Goal: Information Seeking & Learning: Learn about a topic

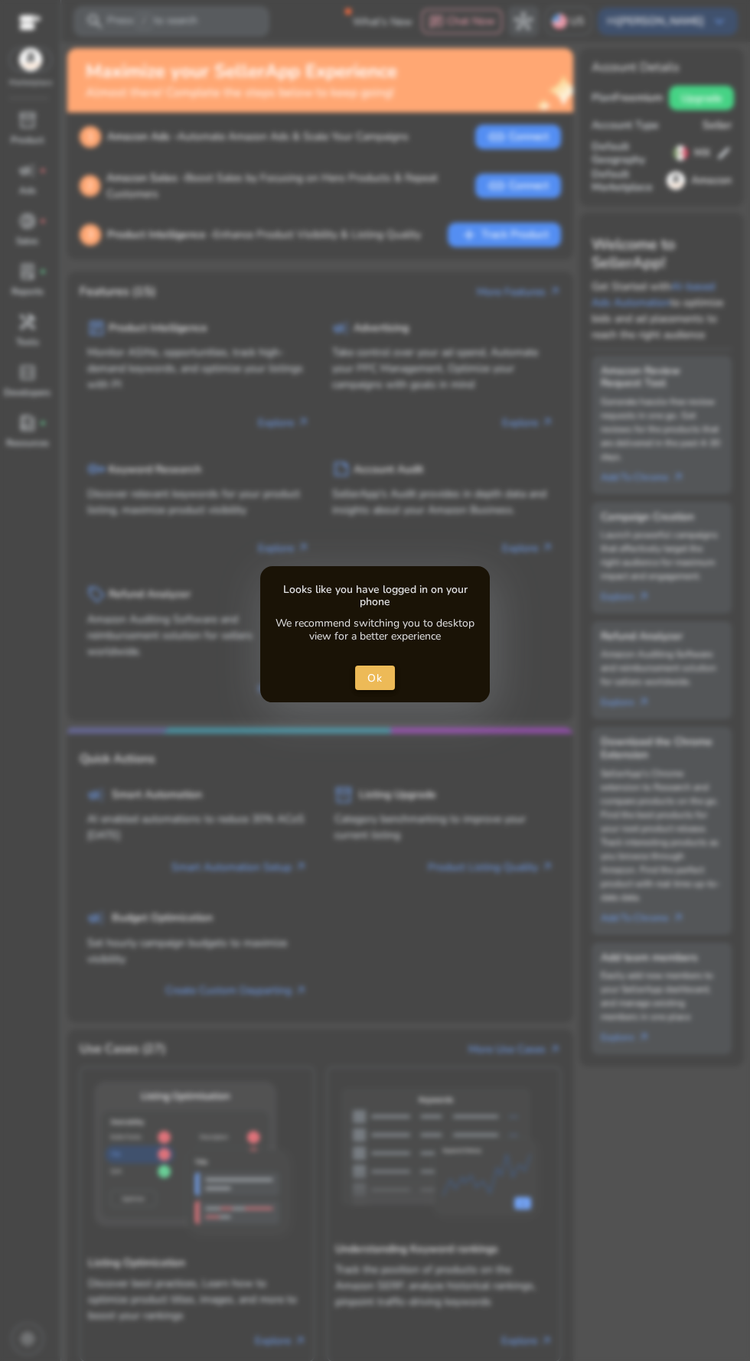
click at [373, 676] on span "Ok" at bounding box center [375, 678] width 16 height 16
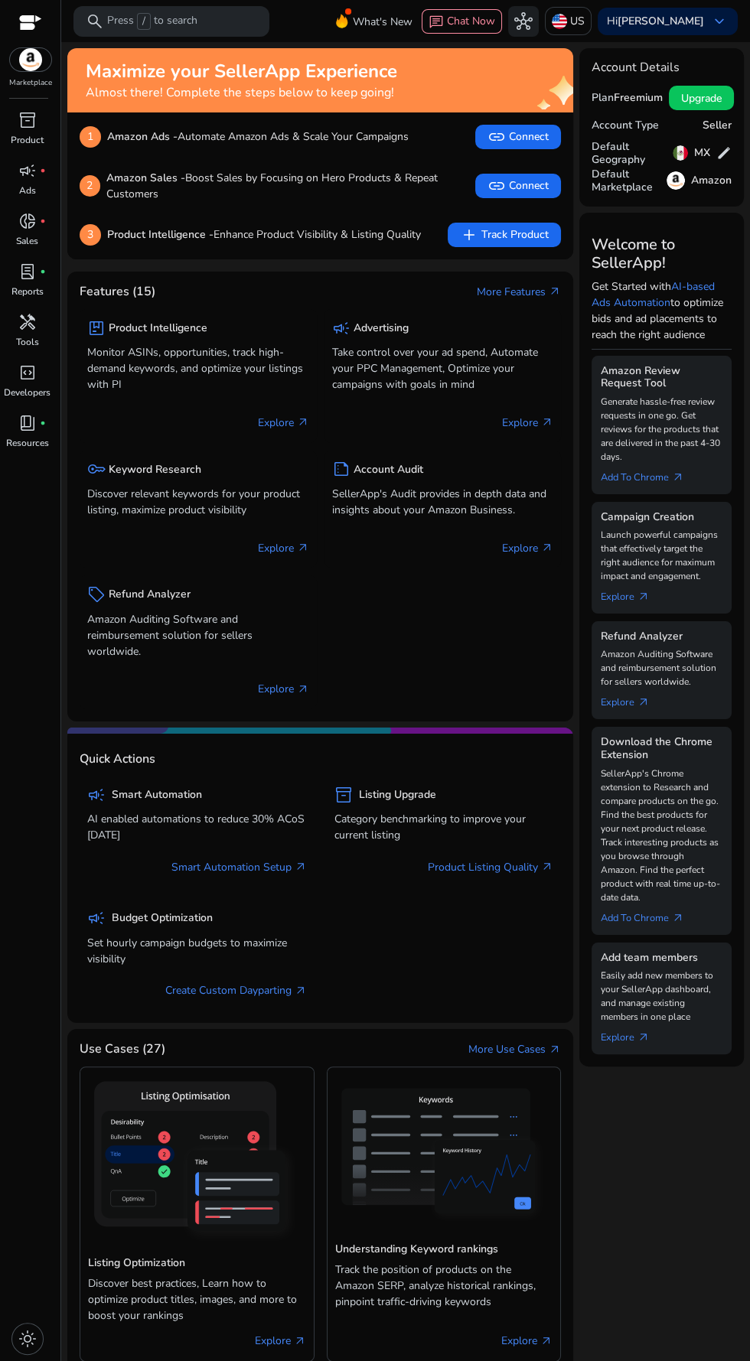
click at [30, 24] on div at bounding box center [30, 24] width 23 height 18
click at [50, 76] on div "Marketplace" at bounding box center [30, 44] width 60 height 89
click at [193, 28] on p "Press / to search" at bounding box center [152, 21] width 90 height 17
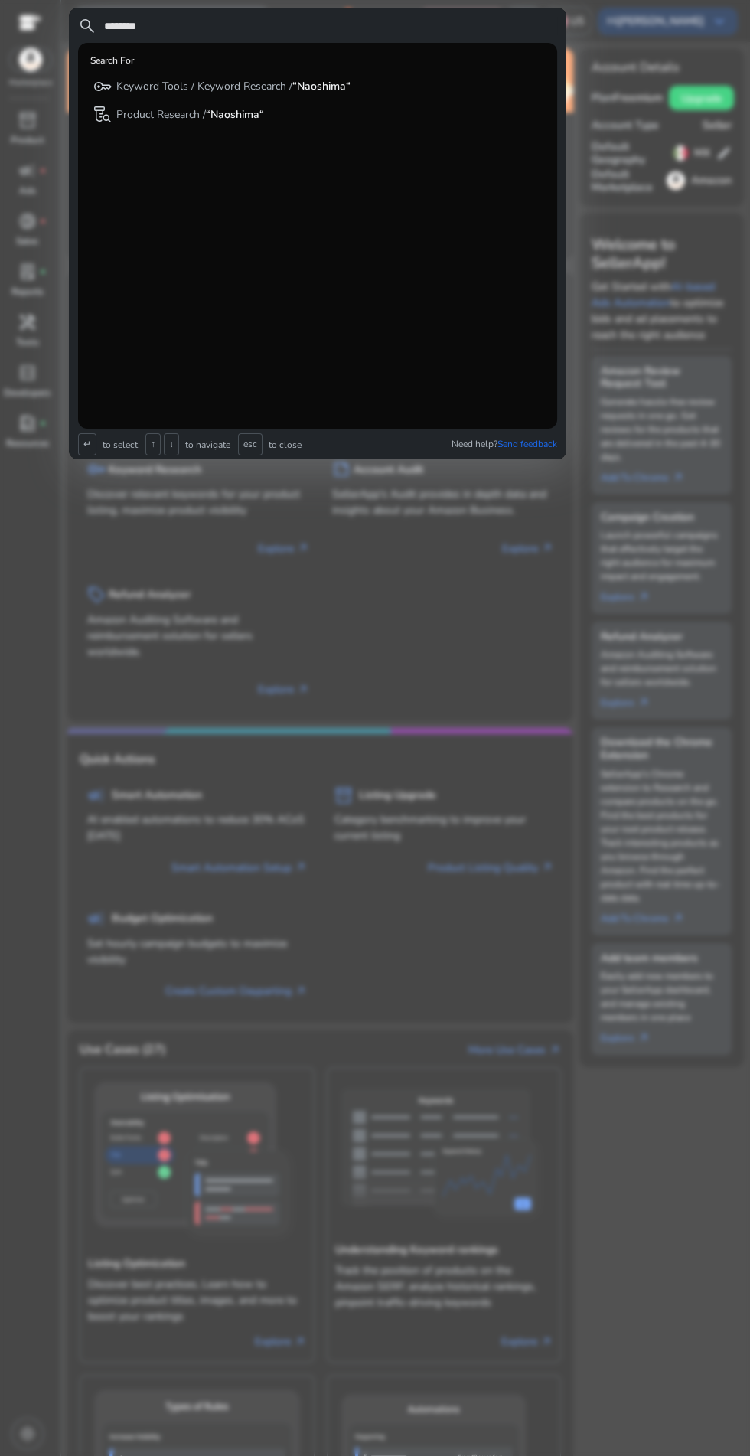
type input "********"
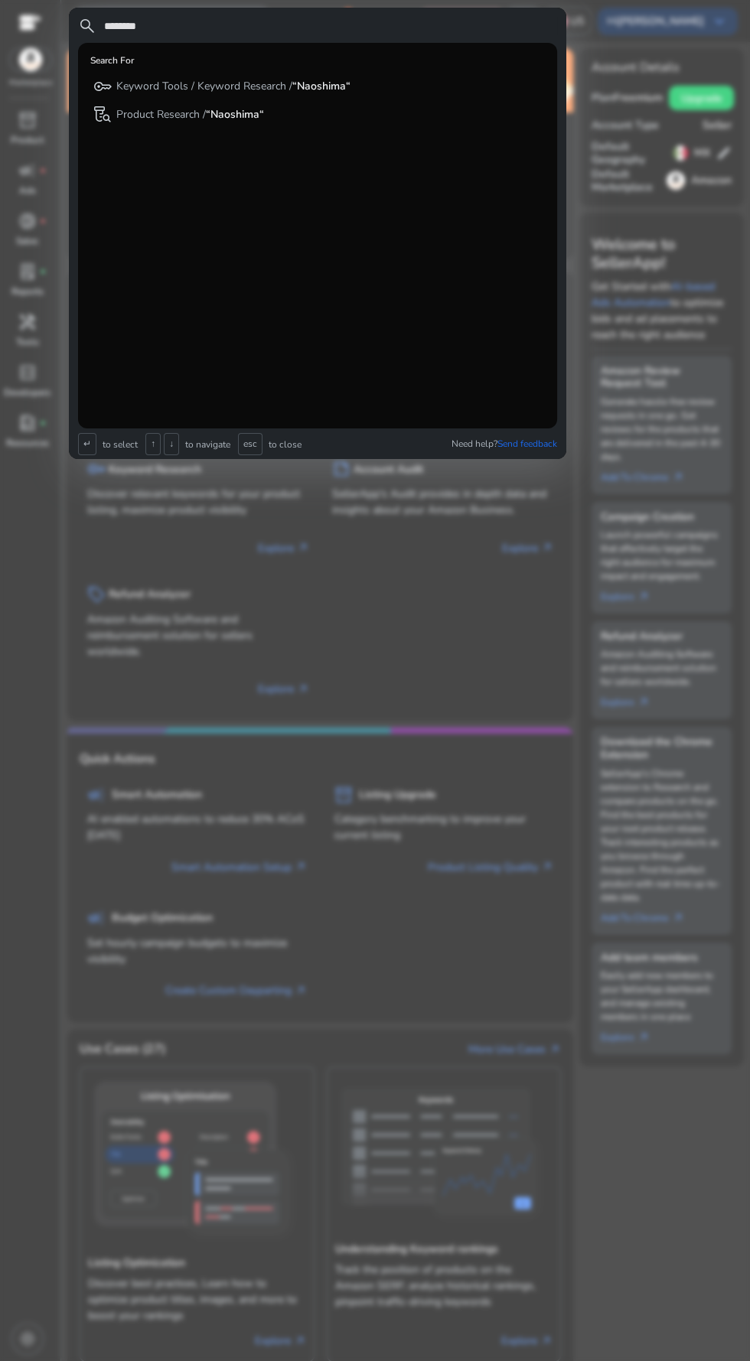
click at [336, 78] on div "key Keyword Tools / Keyword Research / “Naoshima“" at bounding box center [221, 85] width 257 height 25
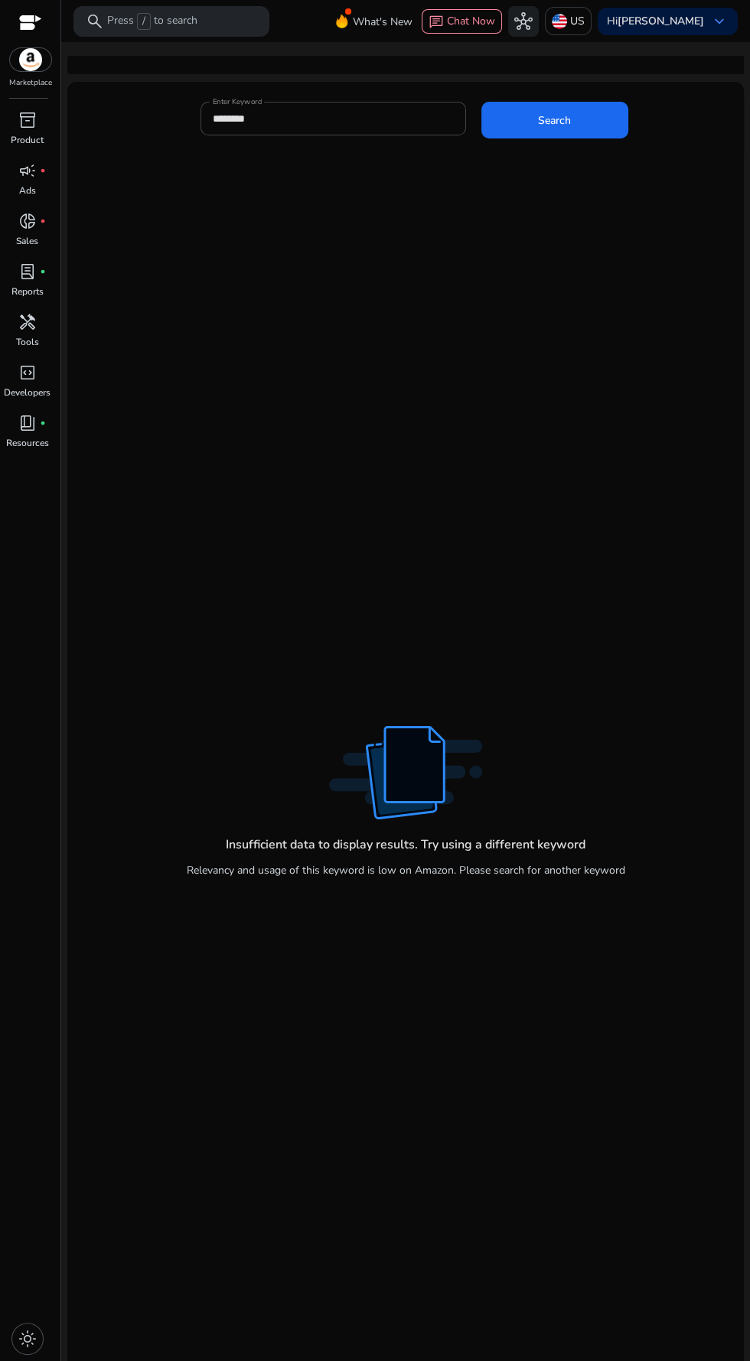
click at [585, 28] on p "US" at bounding box center [577, 21] width 15 height 27
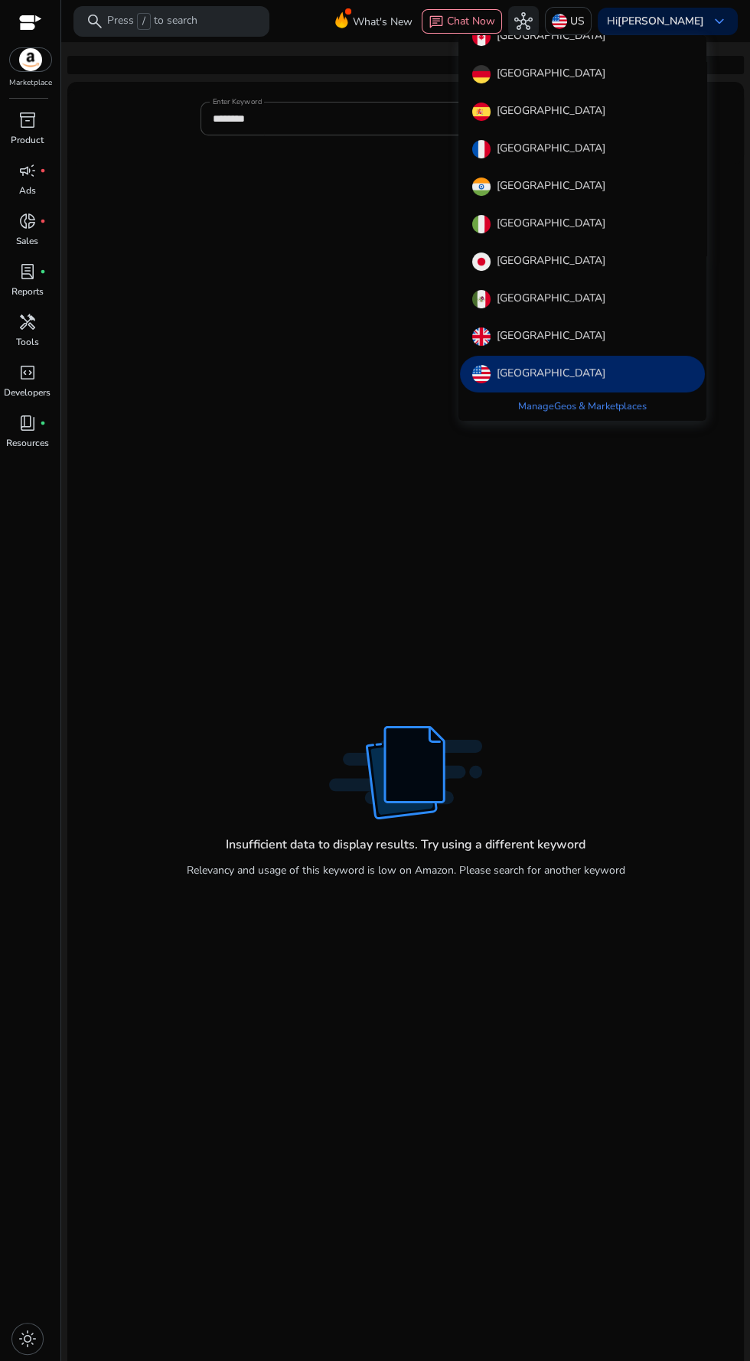
click at [582, 119] on div "[GEOGRAPHIC_DATA]" at bounding box center [582, 111] width 245 height 37
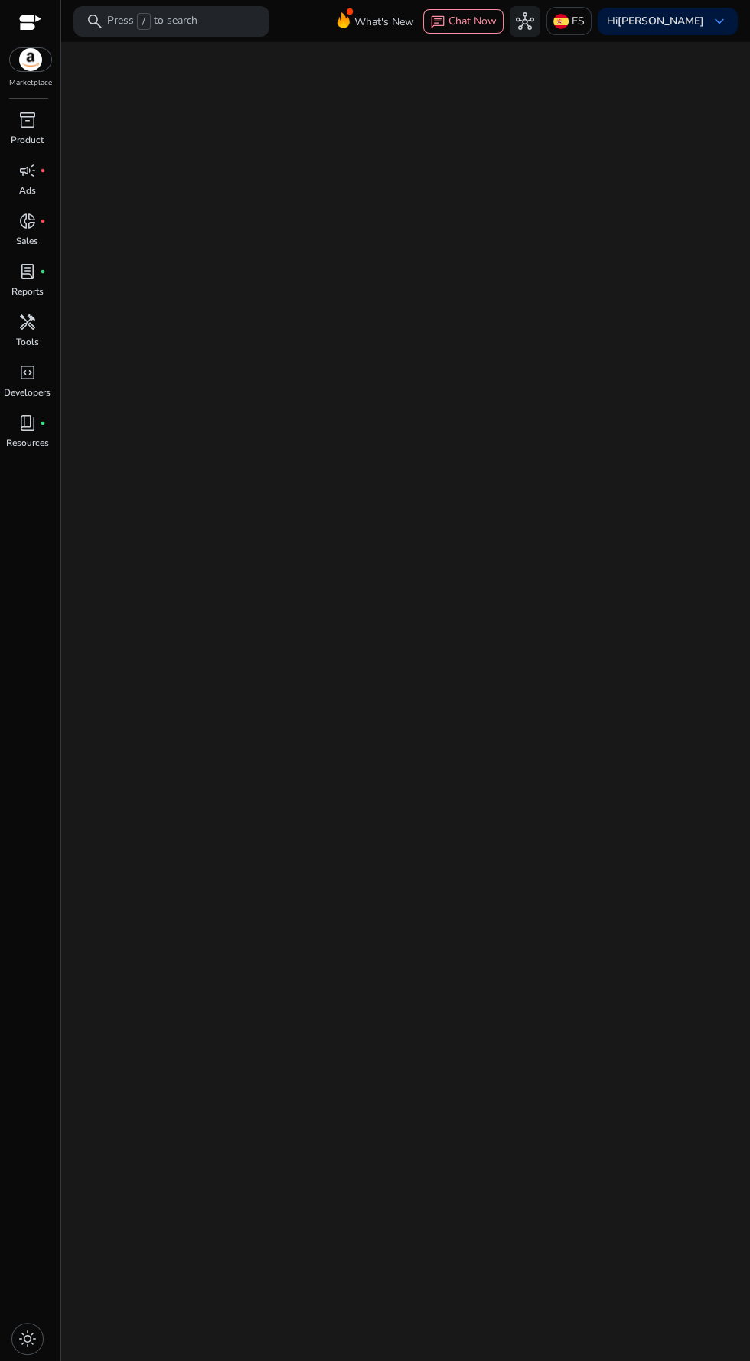
click at [169, 21] on p "Press / to search" at bounding box center [152, 21] width 90 height 17
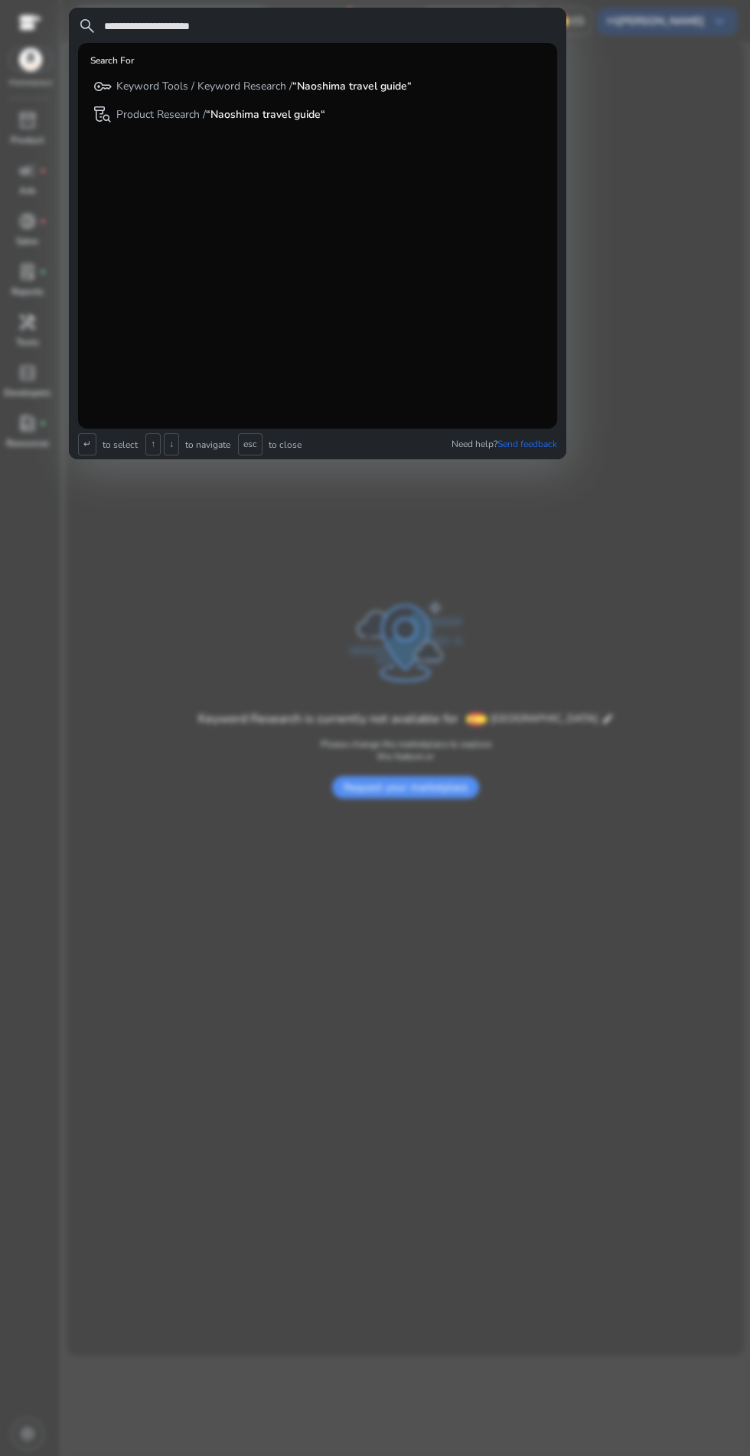
type input "**********"
click at [403, 94] on p "Keyword Tools / Keyword Research / “Naoshima travel guide“" at bounding box center [263, 86] width 295 height 15
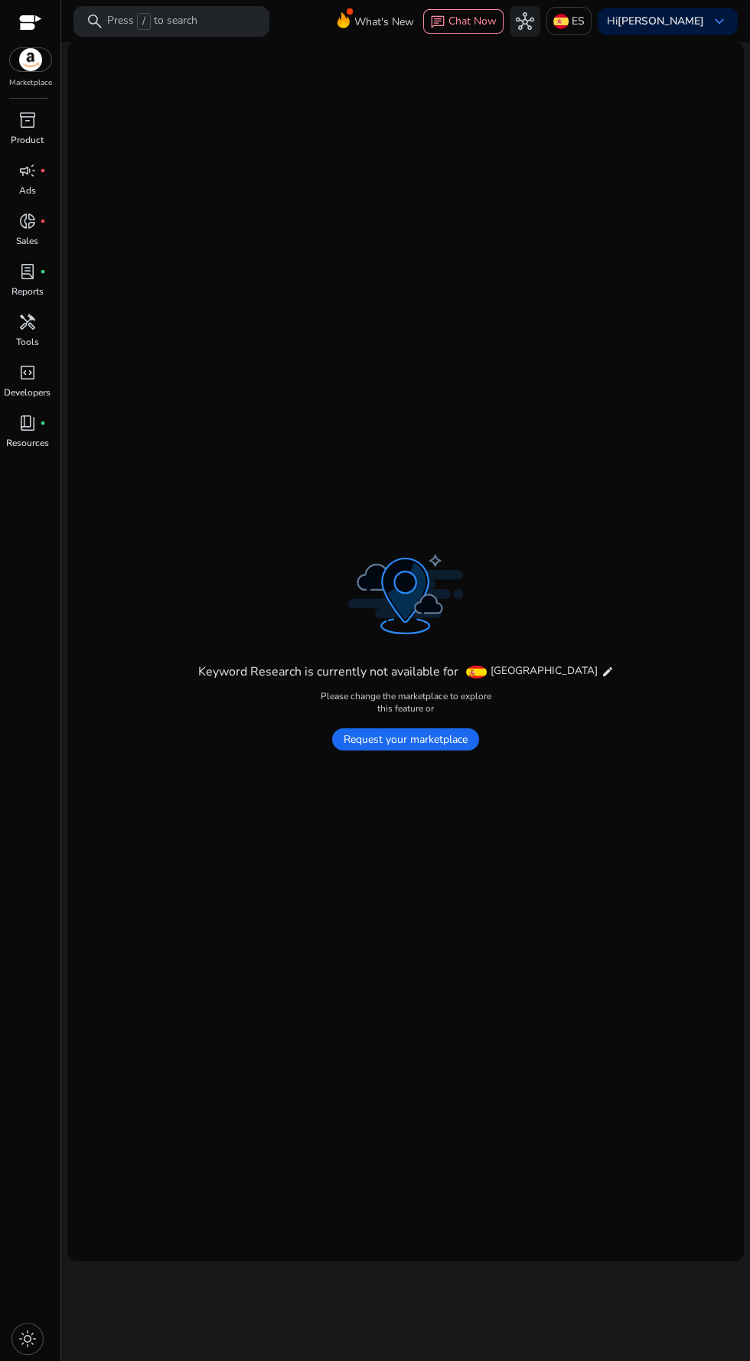
click at [442, 751] on span "Request your marketplace" at bounding box center [405, 740] width 147 height 22
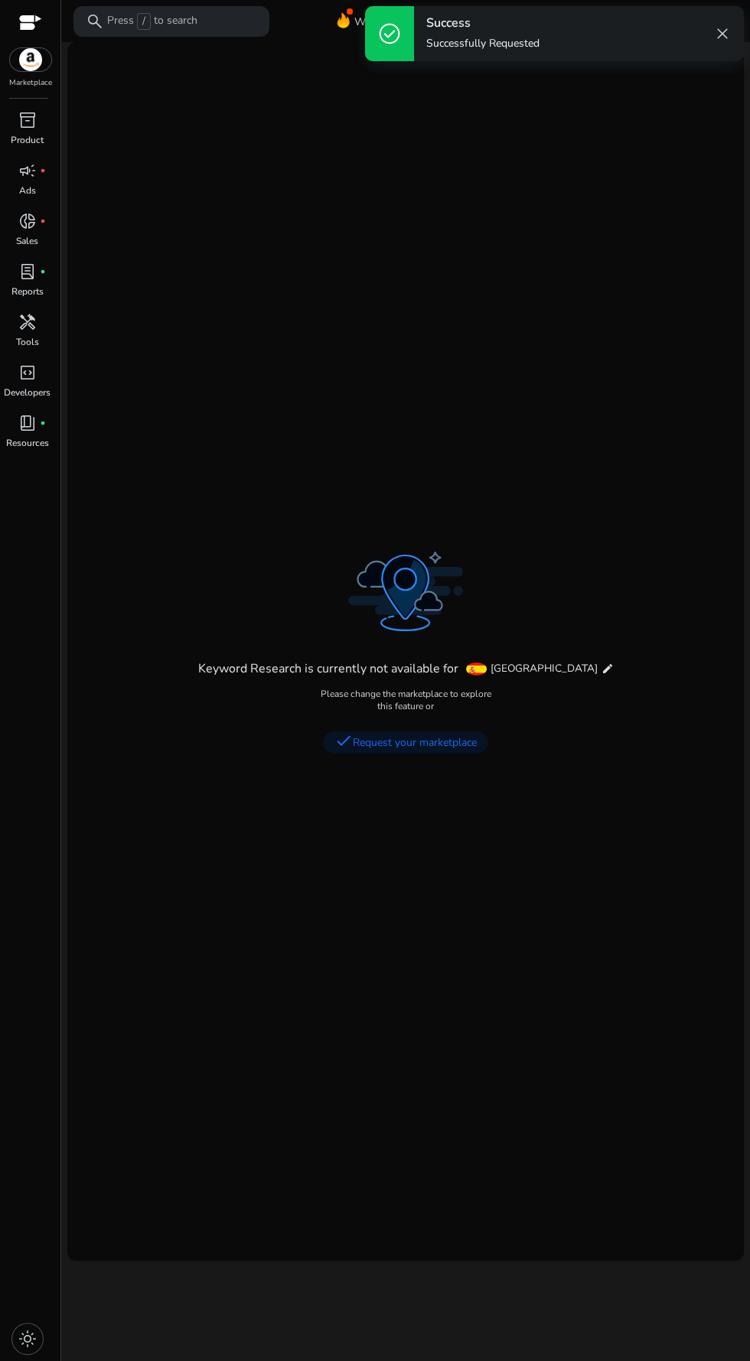
click at [728, 37] on span "close" at bounding box center [722, 33] width 18 height 18
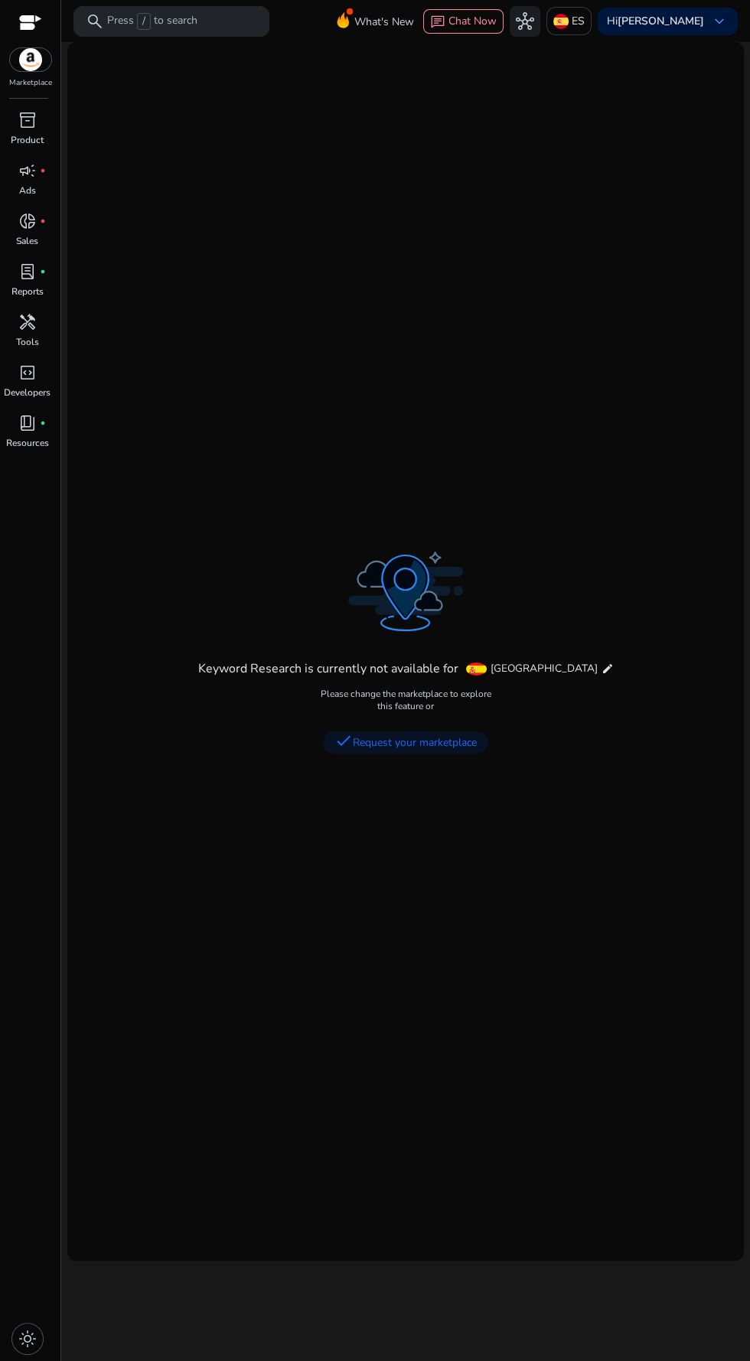
click at [700, 30] on div "Hi [PERSON_NAME] keyboard_arrow_down" at bounding box center [668, 22] width 140 height 28
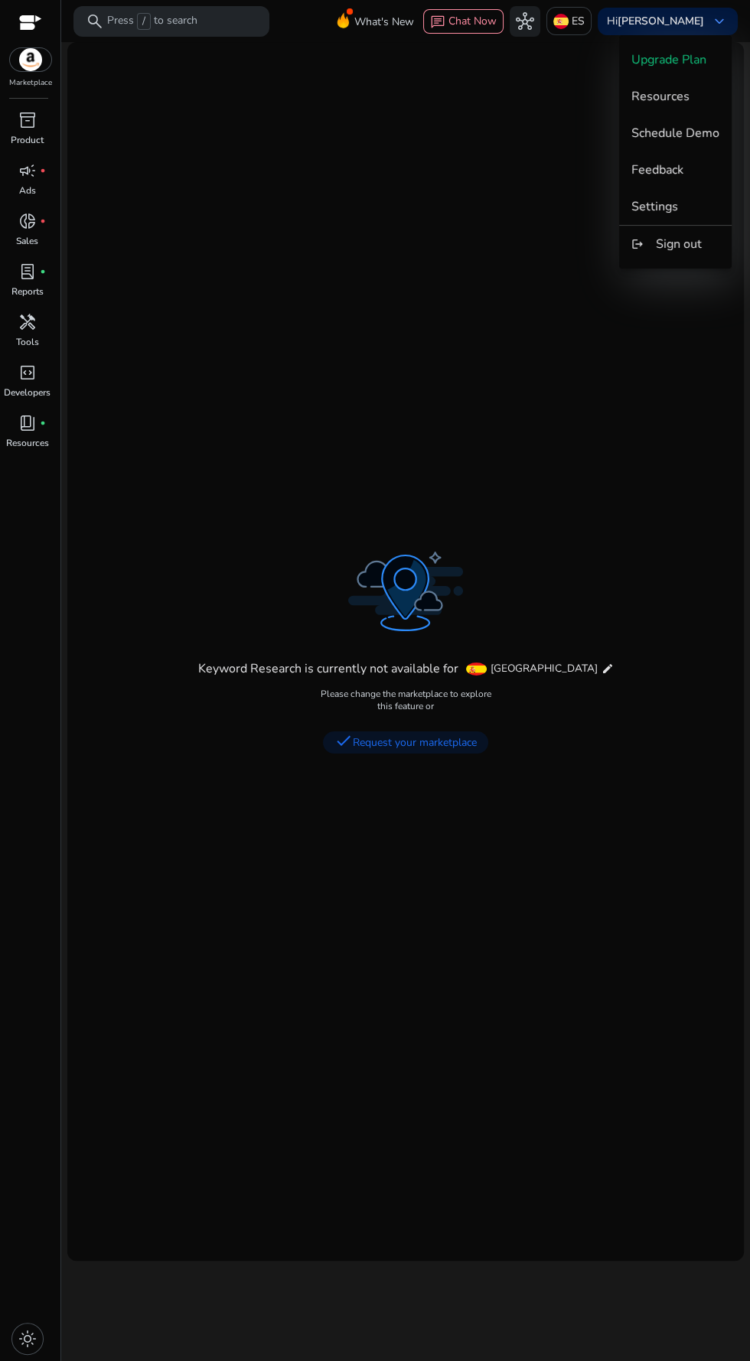
click at [549, 28] on div at bounding box center [375, 680] width 750 height 1361
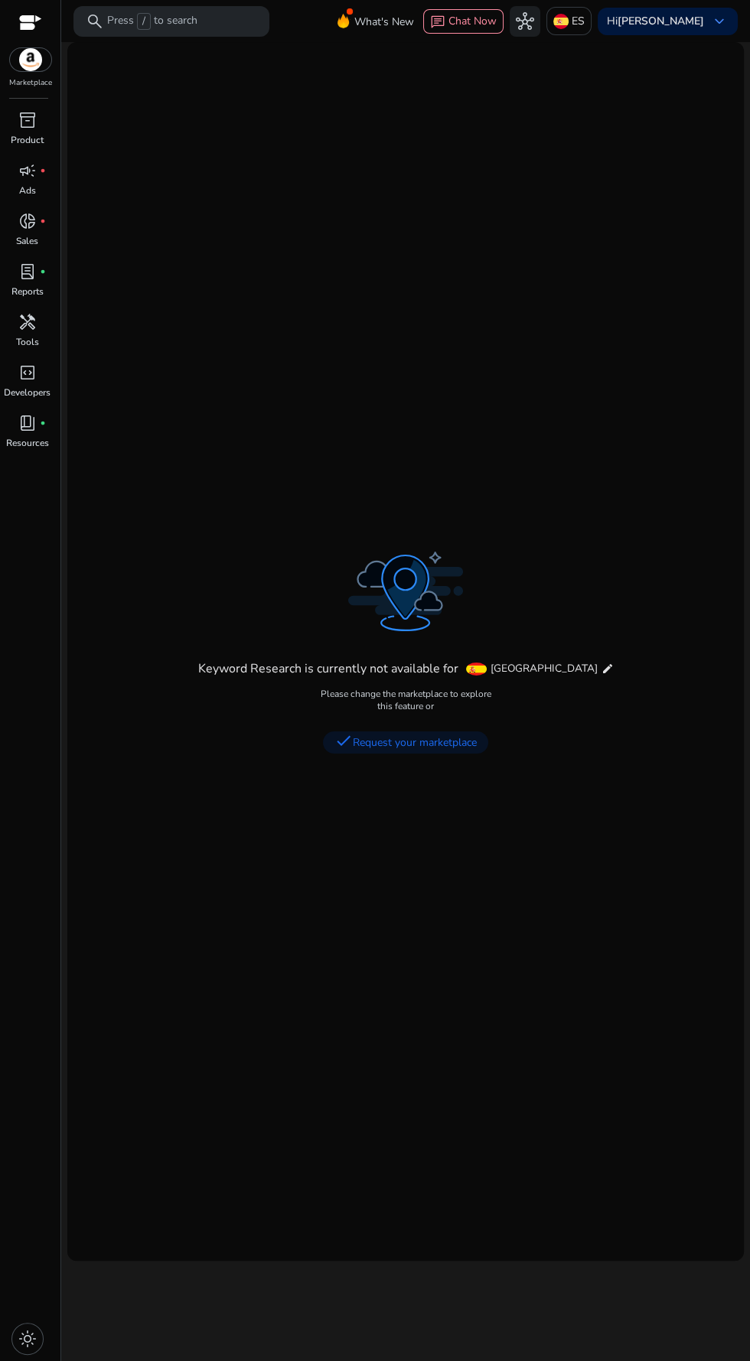
click at [569, 28] on img at bounding box center [560, 21] width 15 height 15
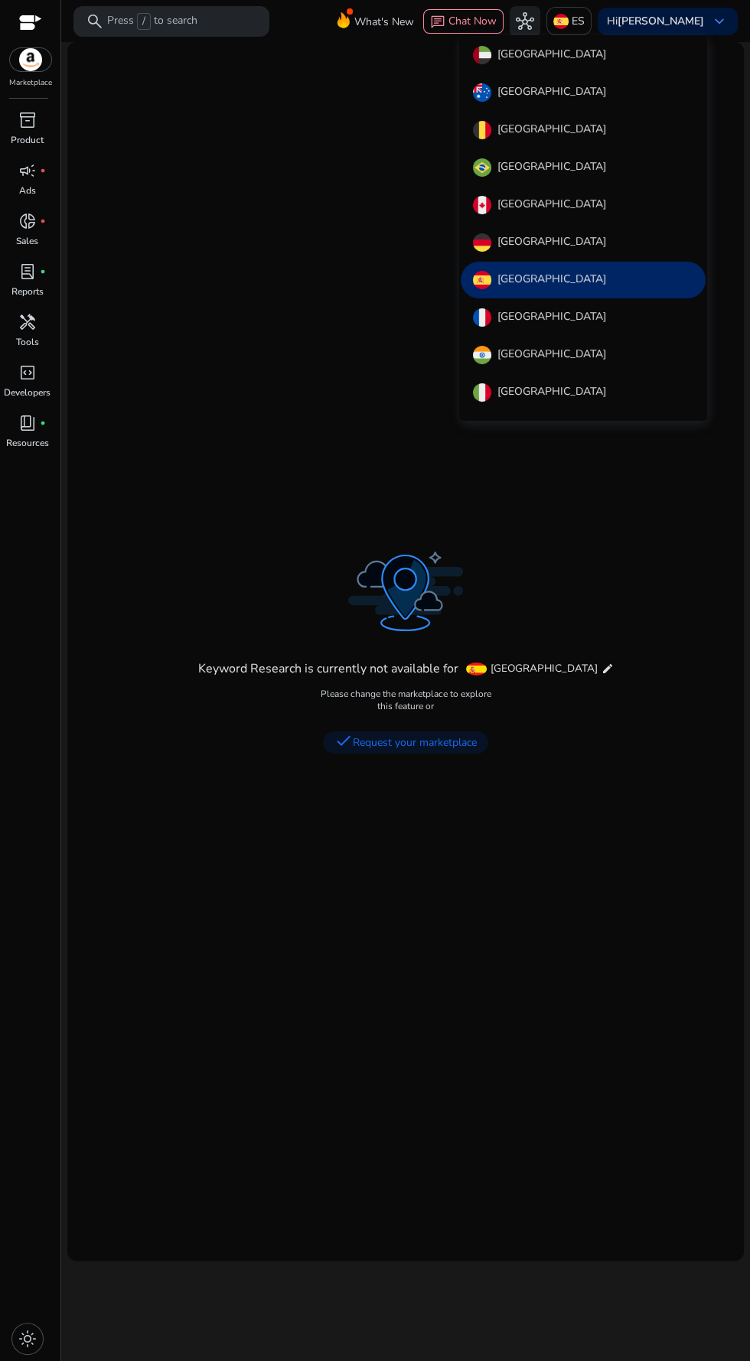
scroll to position [168, 0]
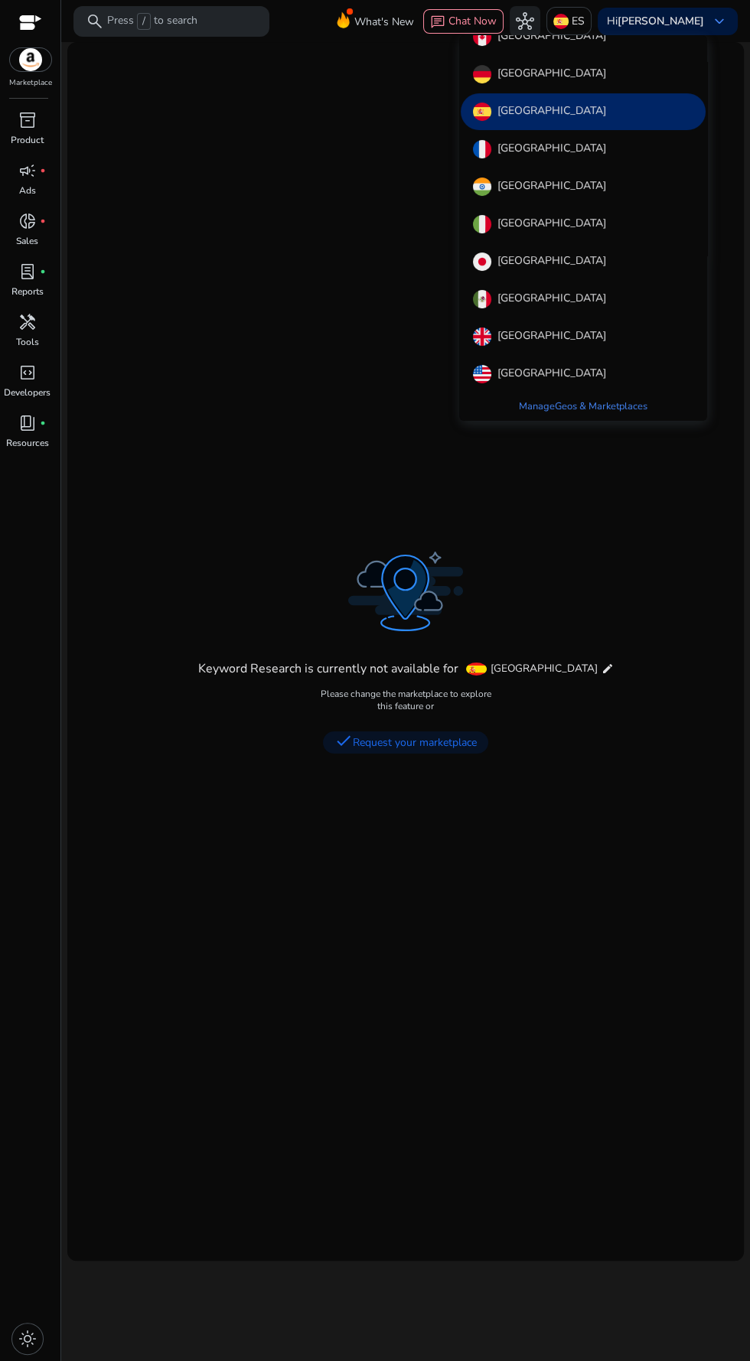
click at [598, 347] on div "[GEOGRAPHIC_DATA]" at bounding box center [583, 336] width 245 height 37
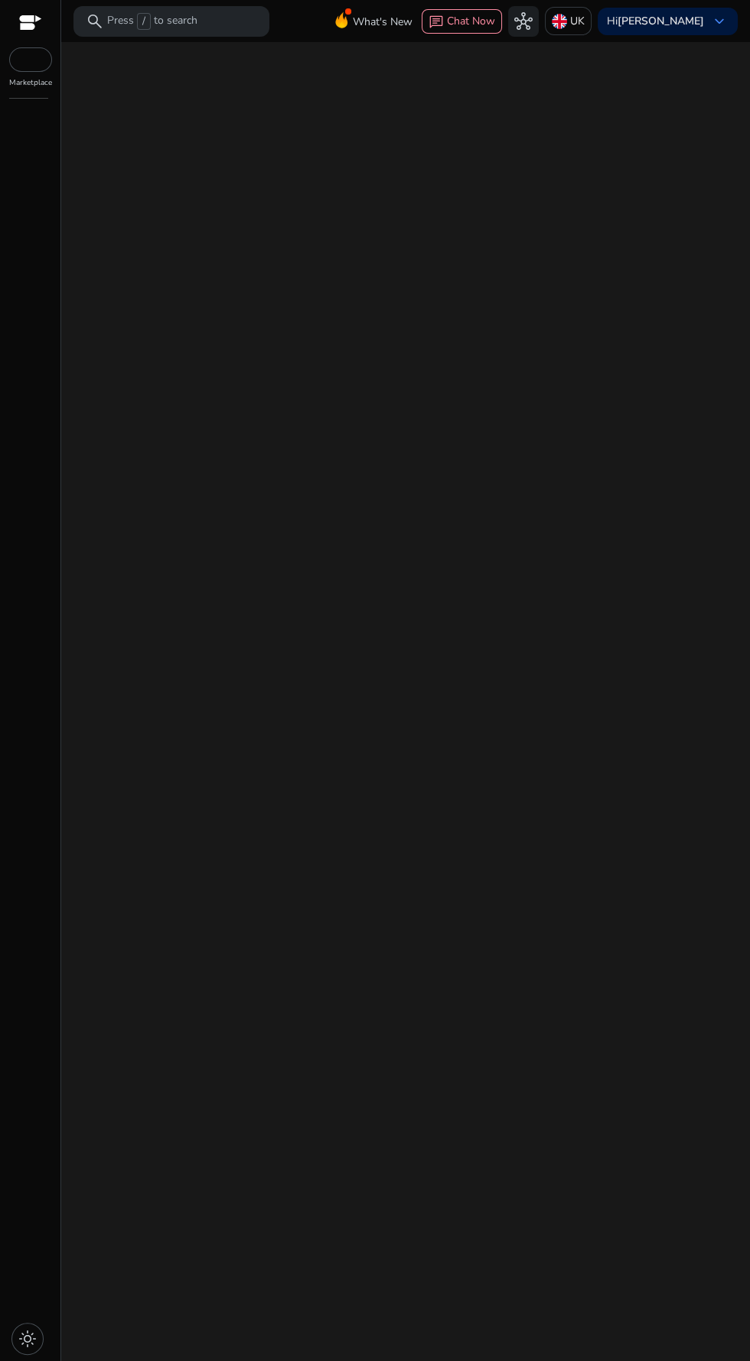
click at [231, 33] on div "search Press / to search" at bounding box center [171, 21] width 196 height 31
